Goal: Transaction & Acquisition: Purchase product/service

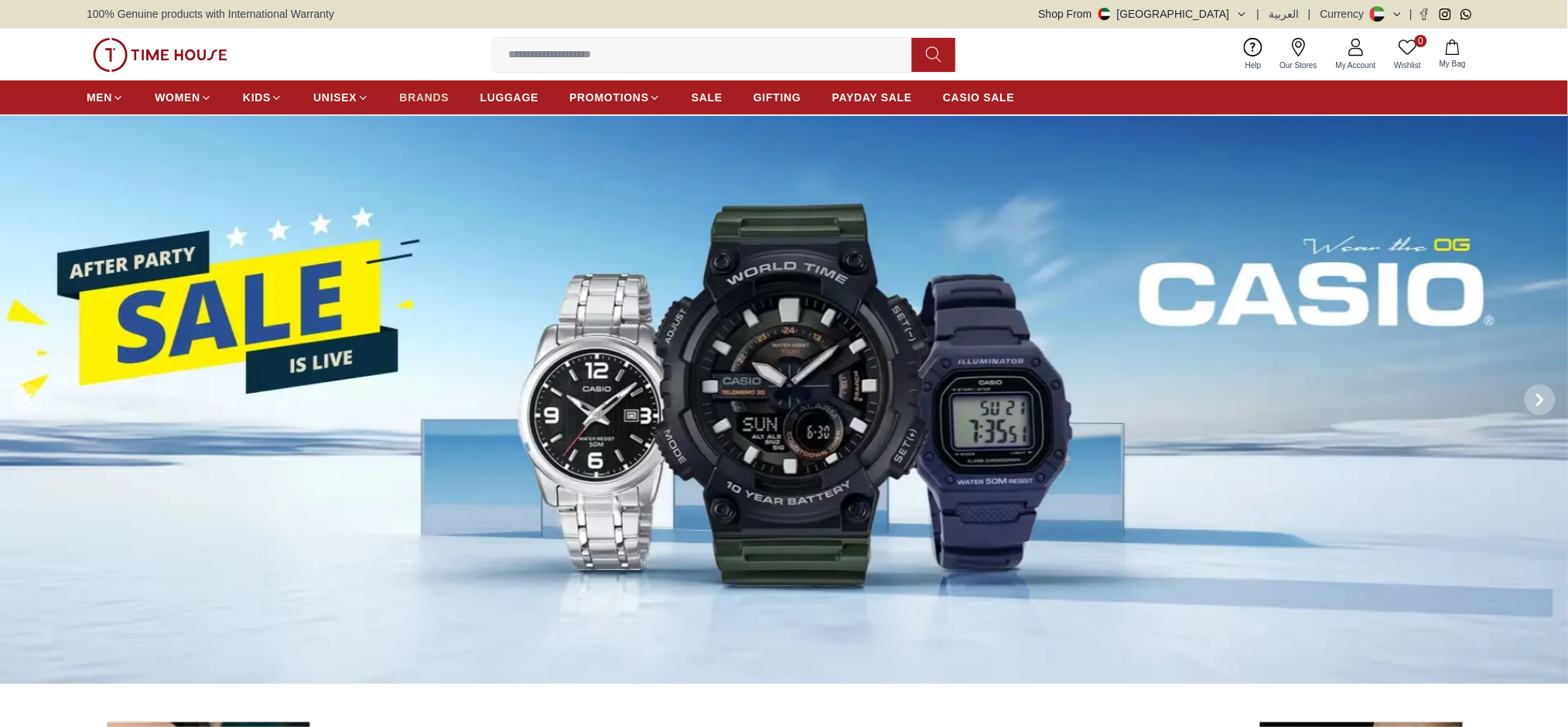
click at [446, 94] on span "BRANDS" at bounding box center [424, 97] width 49 height 15
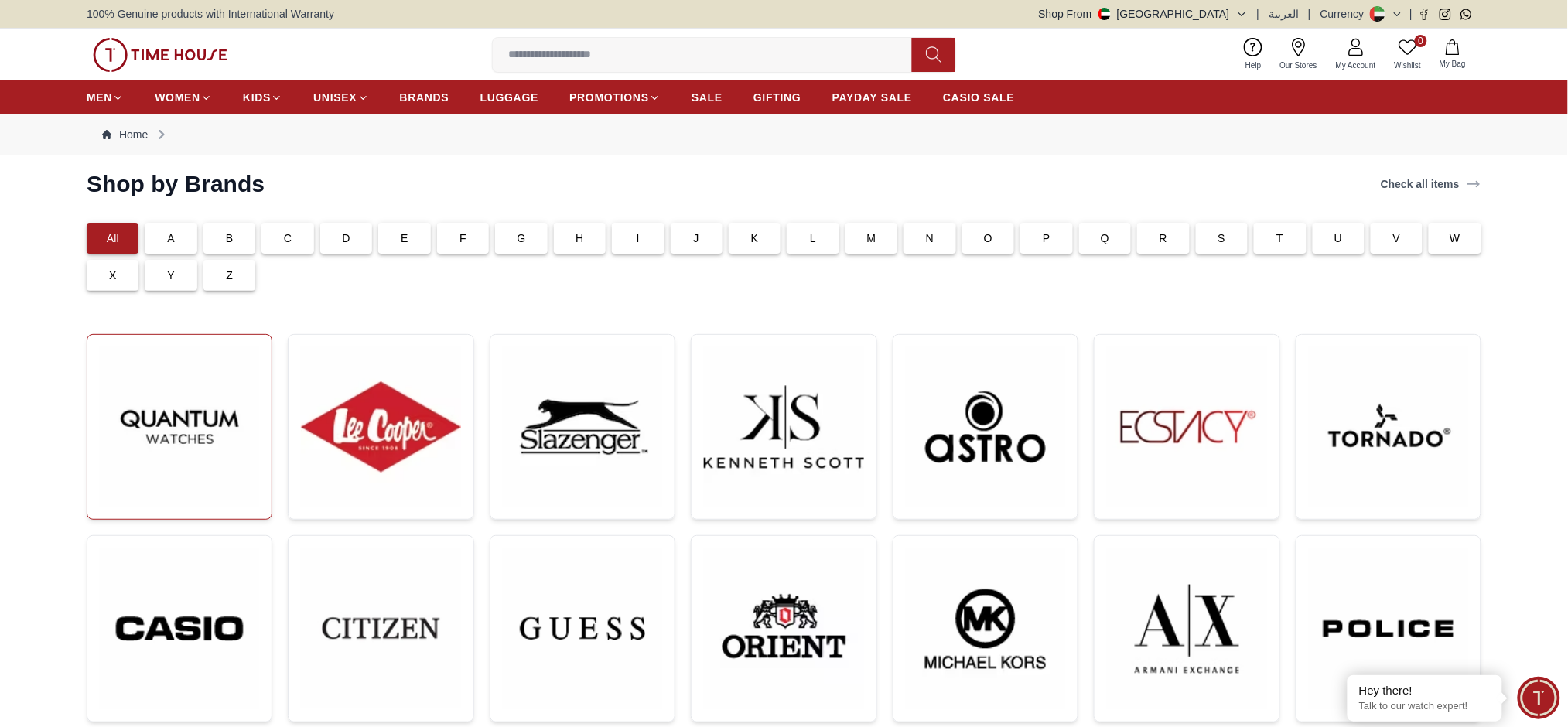
click at [205, 465] on img at bounding box center [179, 427] width 159 height 159
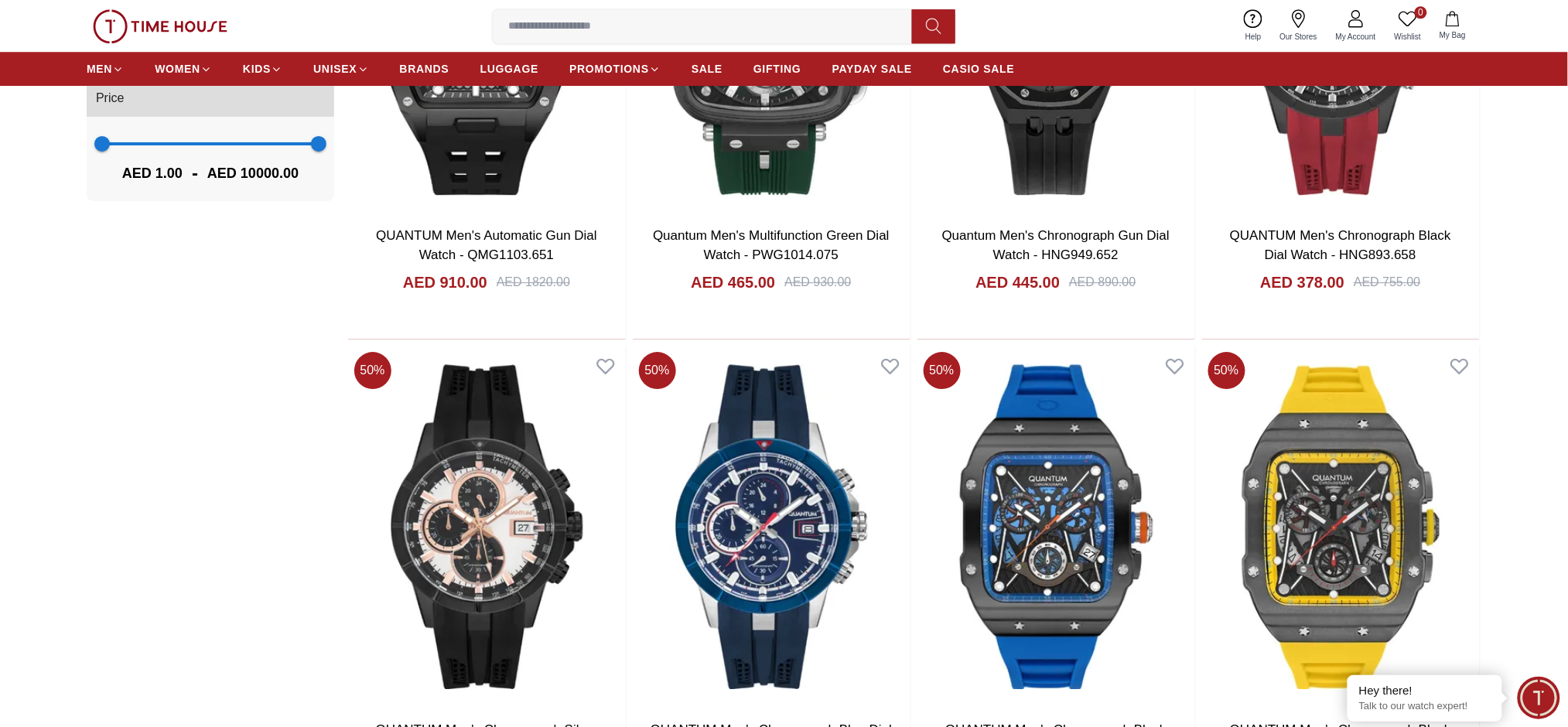
scroll to position [1443, 0]
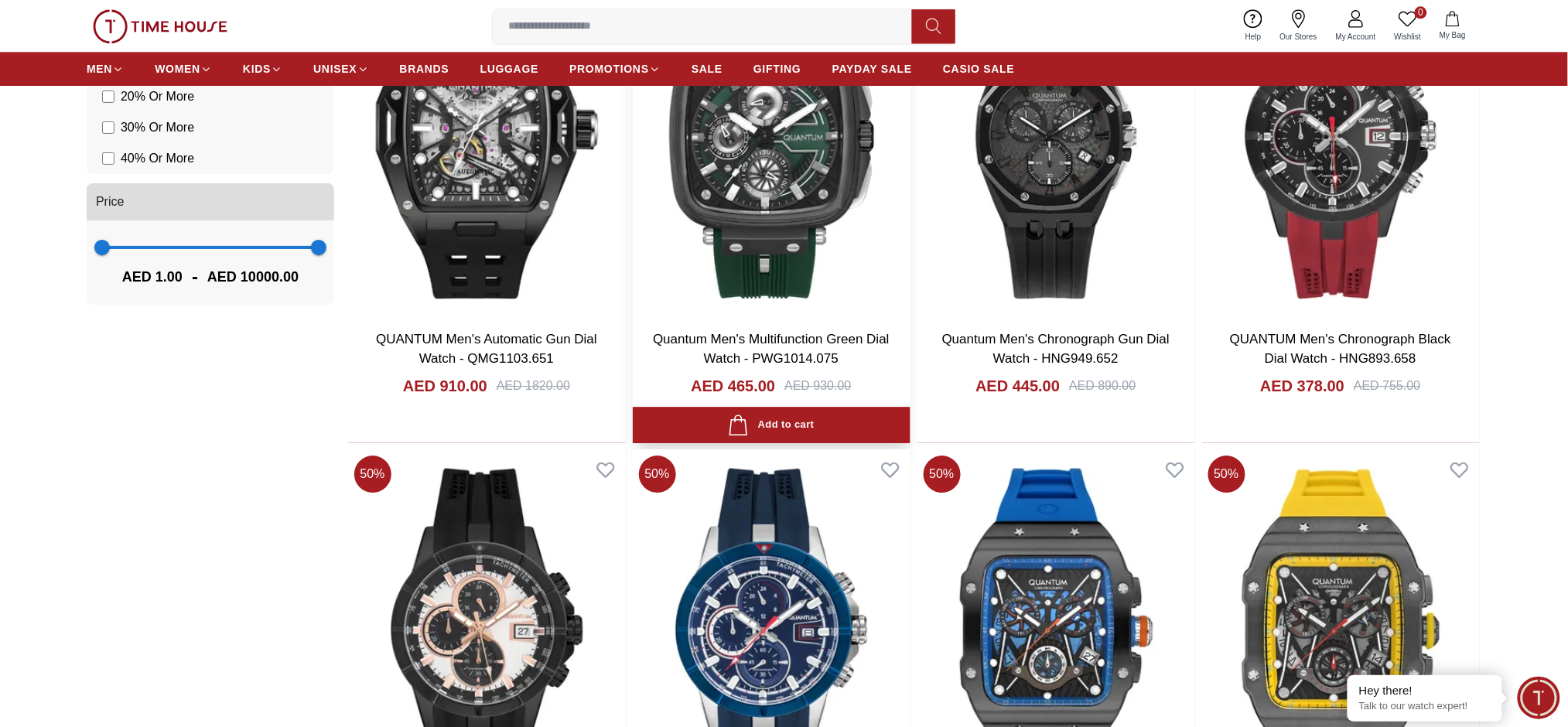
click at [719, 342] on link "Quantum Men's Multifunction Green Dial Watch - PWG1014.075" at bounding box center [771, 349] width 237 height 35
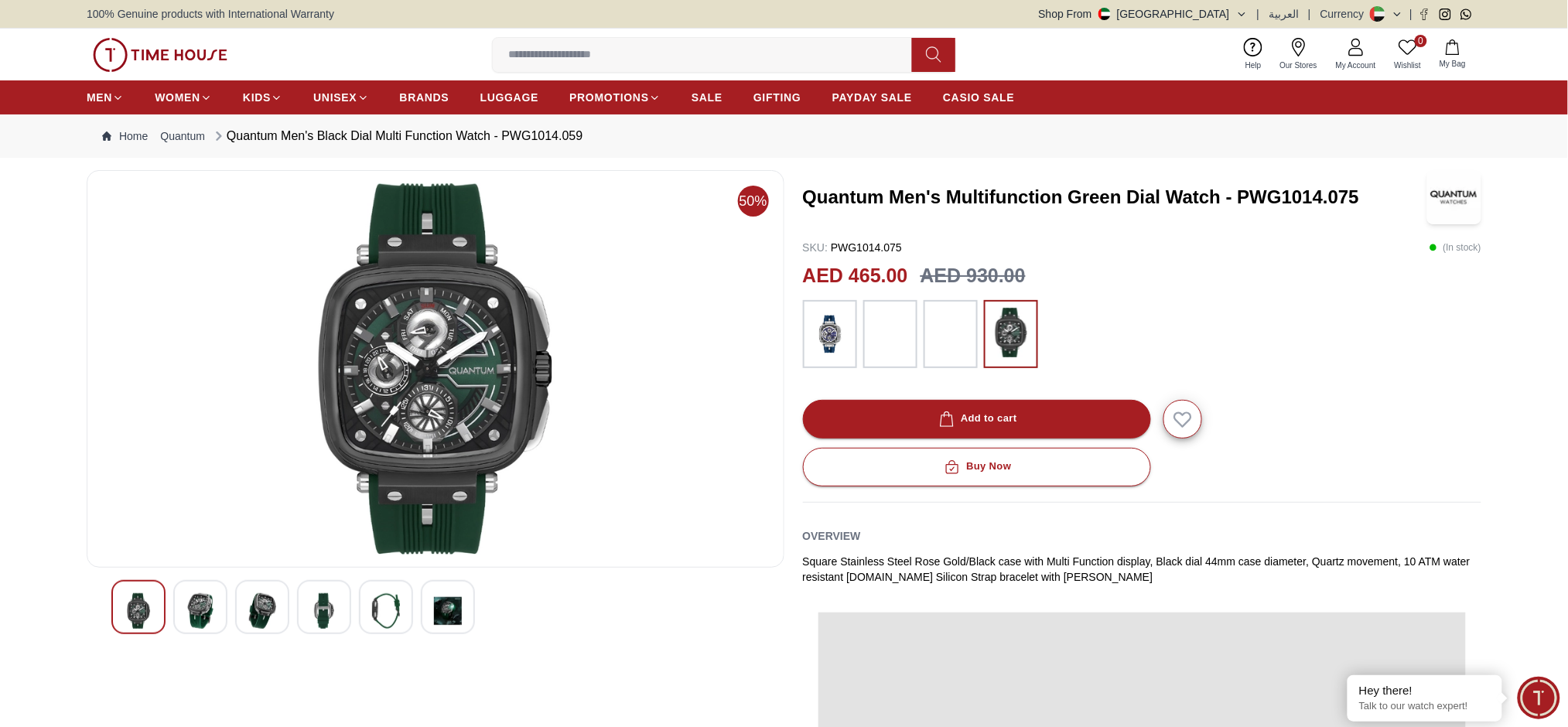
scroll to position [103, 0]
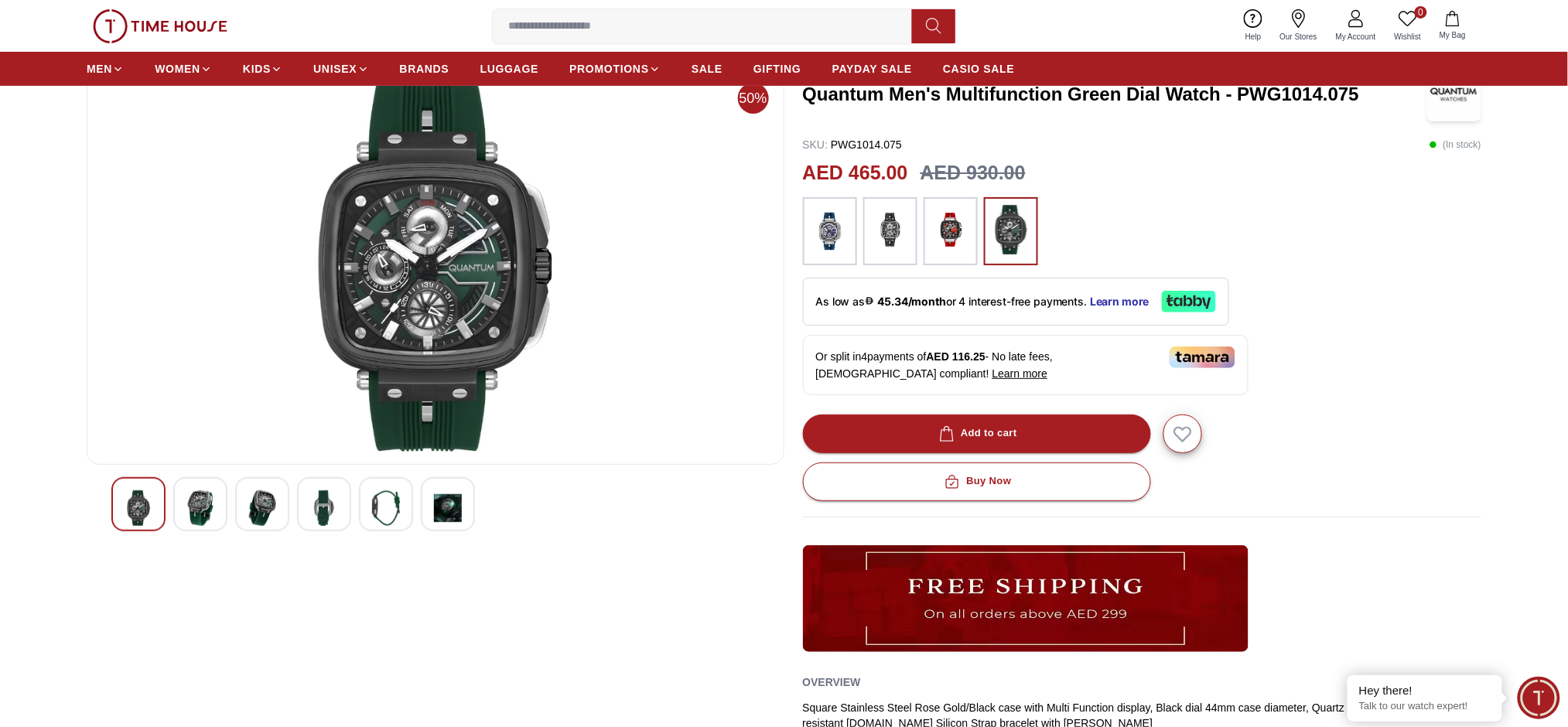
click at [202, 521] on img at bounding box center [200, 508] width 28 height 35
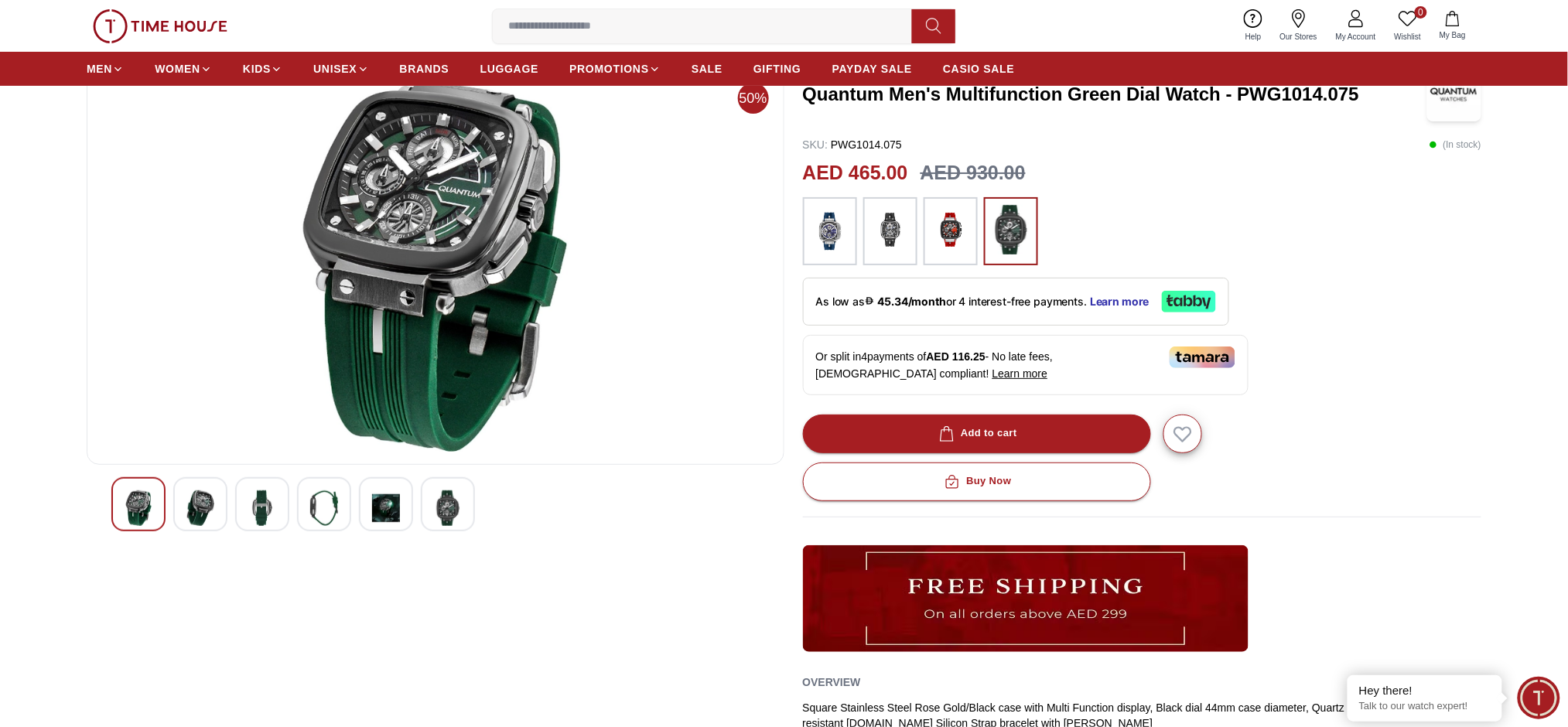
click at [238, 498] on div at bounding box center [261, 503] width 54 height 54
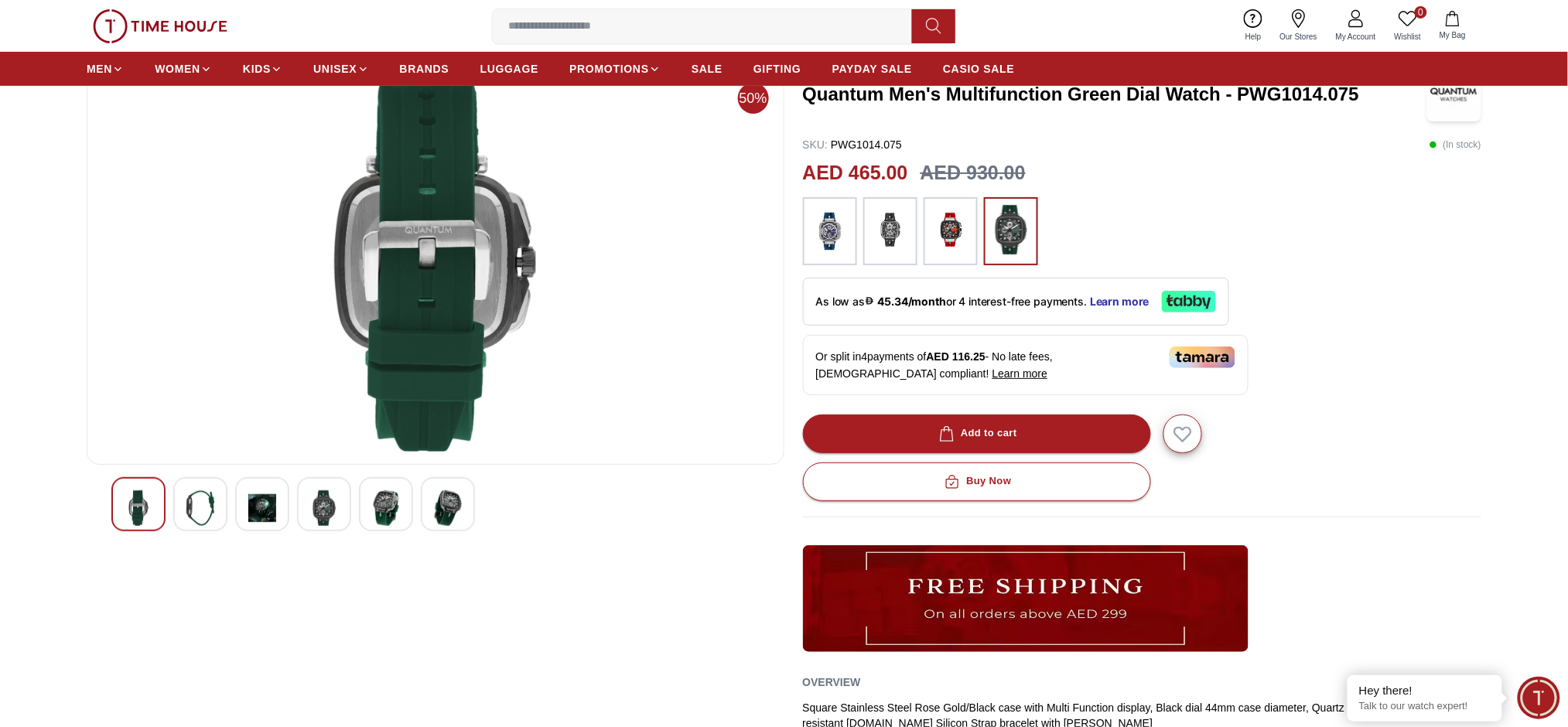
click at [218, 509] on div at bounding box center [199, 503] width 54 height 54
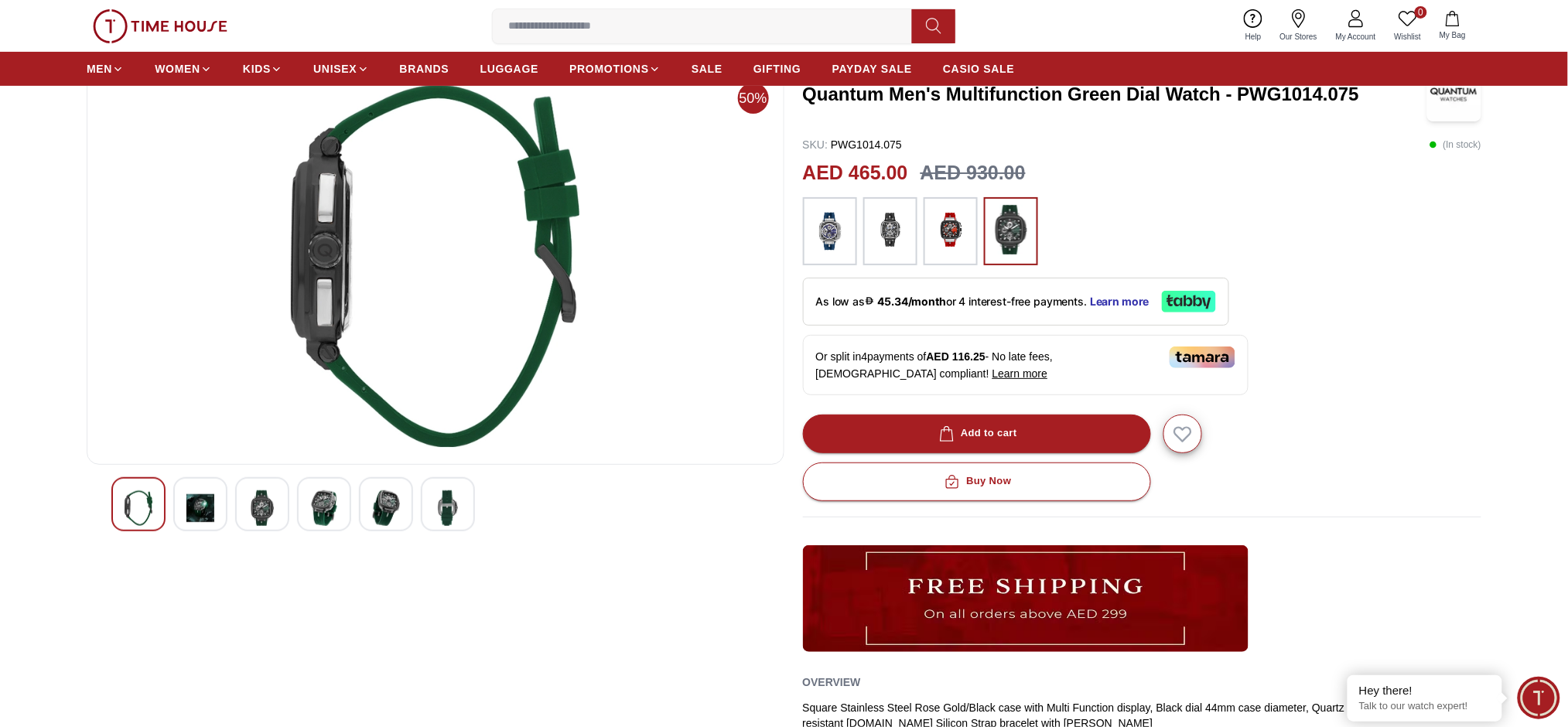
click at [269, 513] on img at bounding box center [262, 508] width 28 height 35
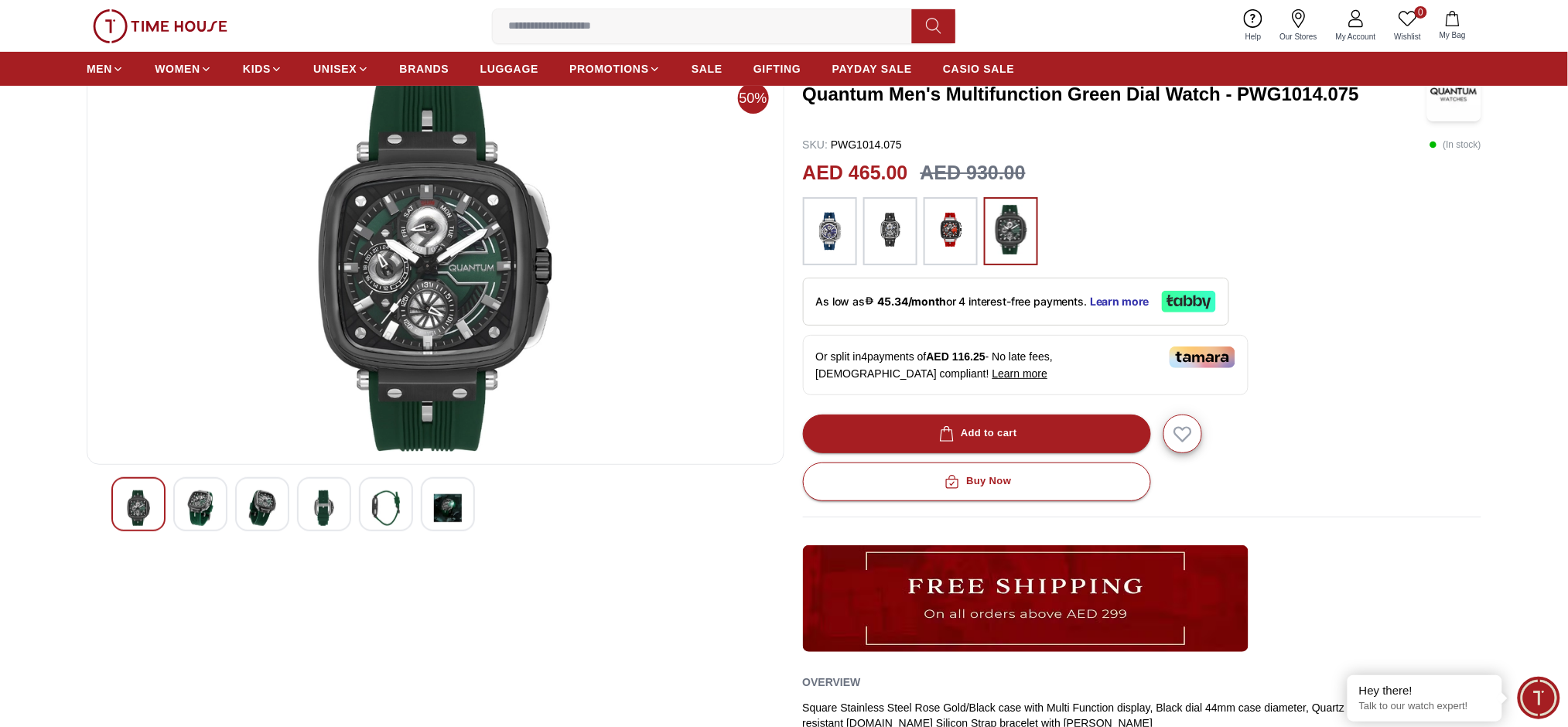
click at [302, 501] on div at bounding box center [323, 503] width 54 height 54
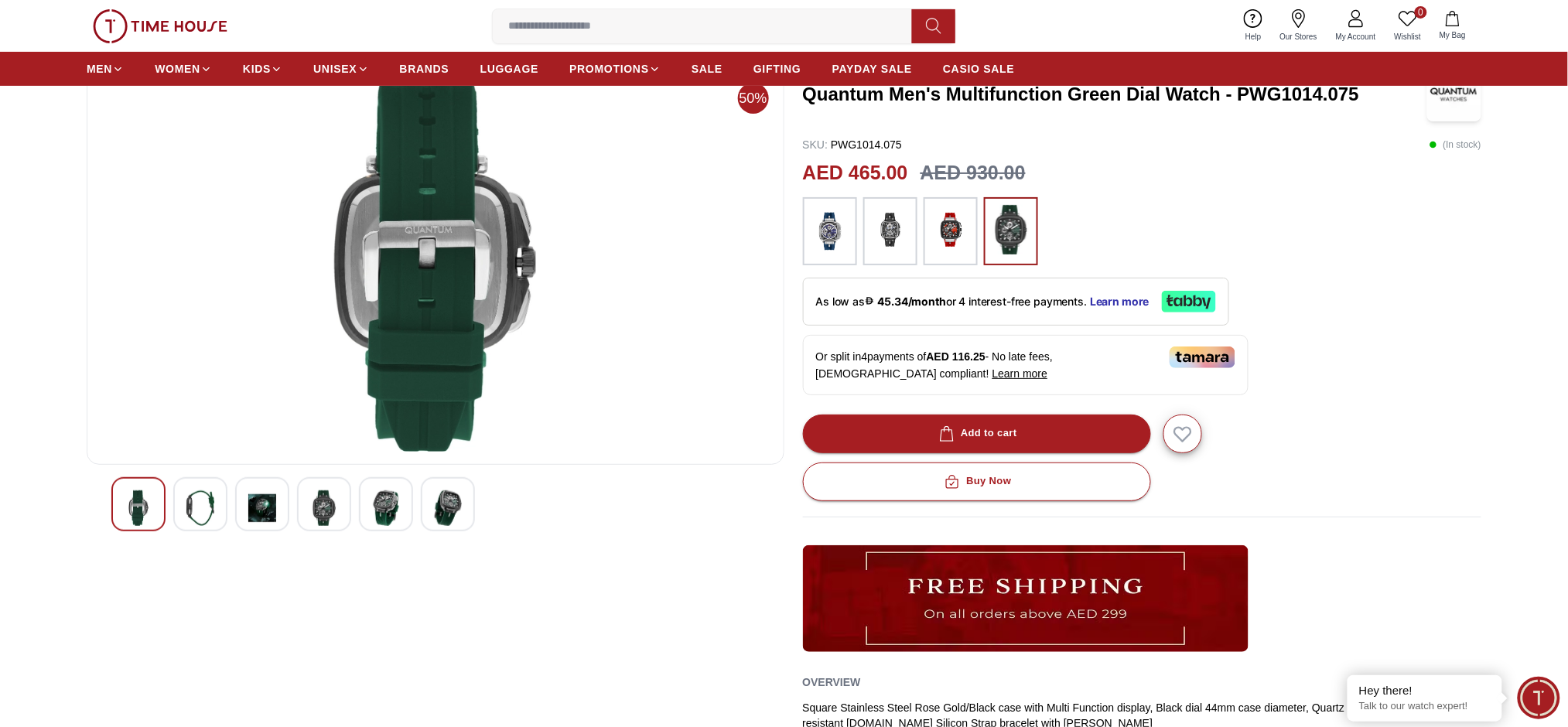
click at [339, 495] on div at bounding box center [323, 503] width 54 height 54
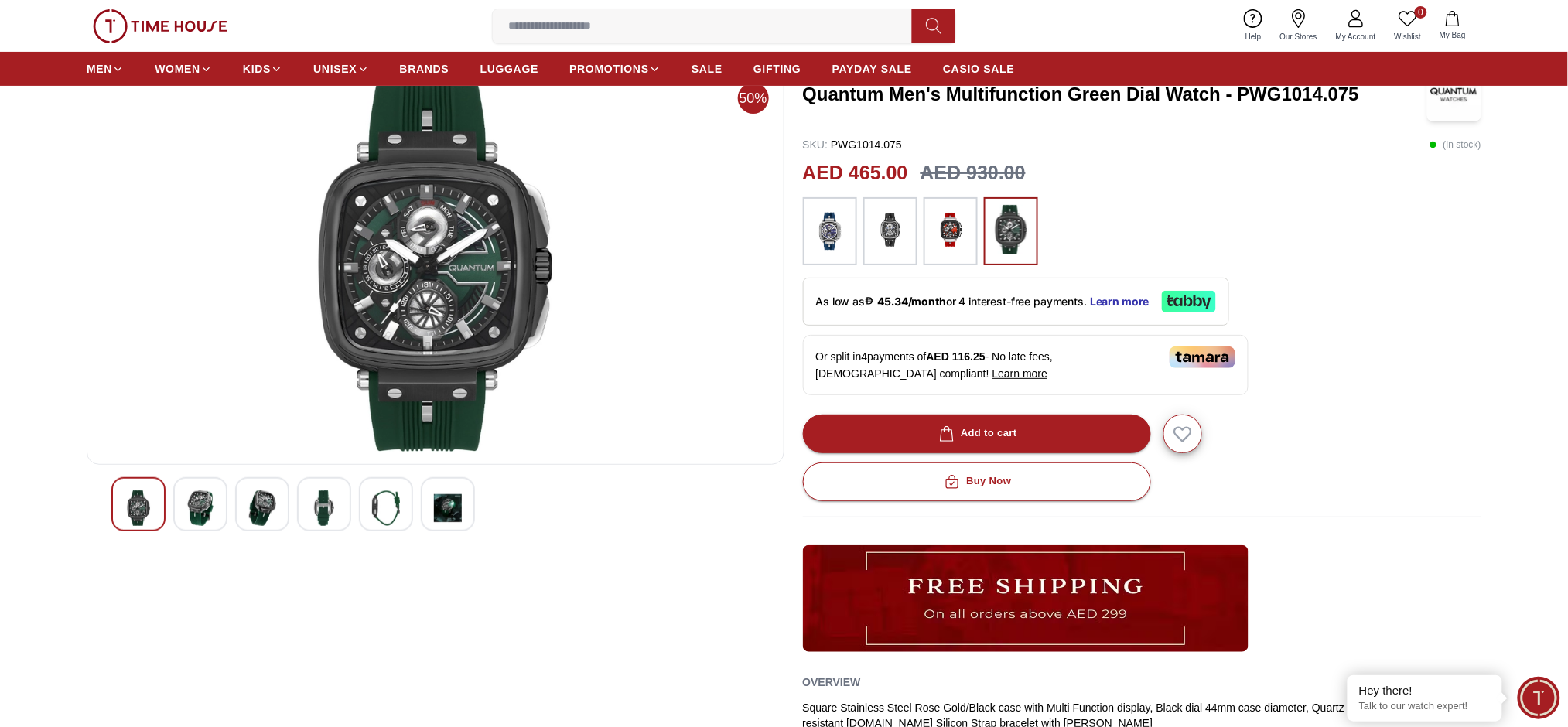
click at [367, 490] on div at bounding box center [385, 503] width 54 height 54
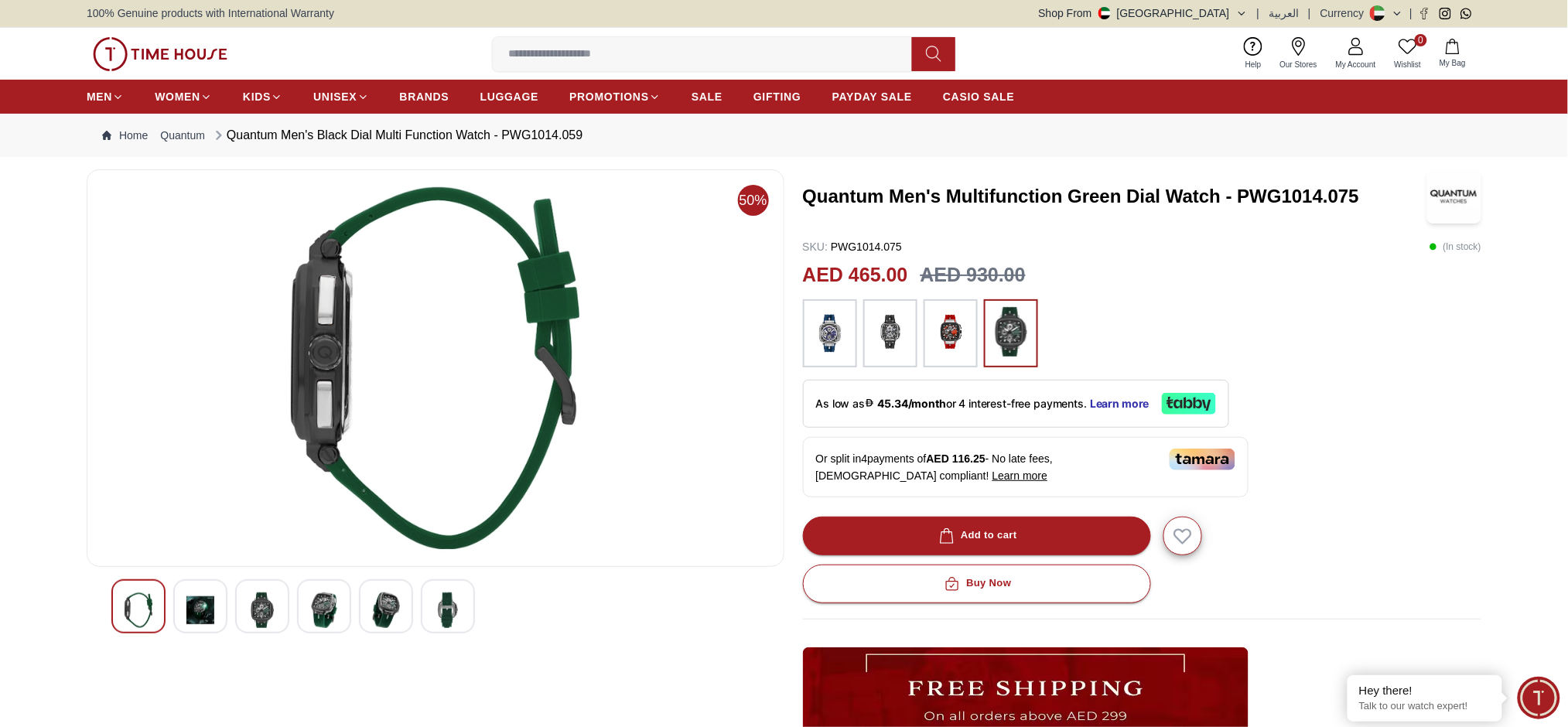
scroll to position [0, 0]
